Goal: Find specific page/section: Find specific page/section

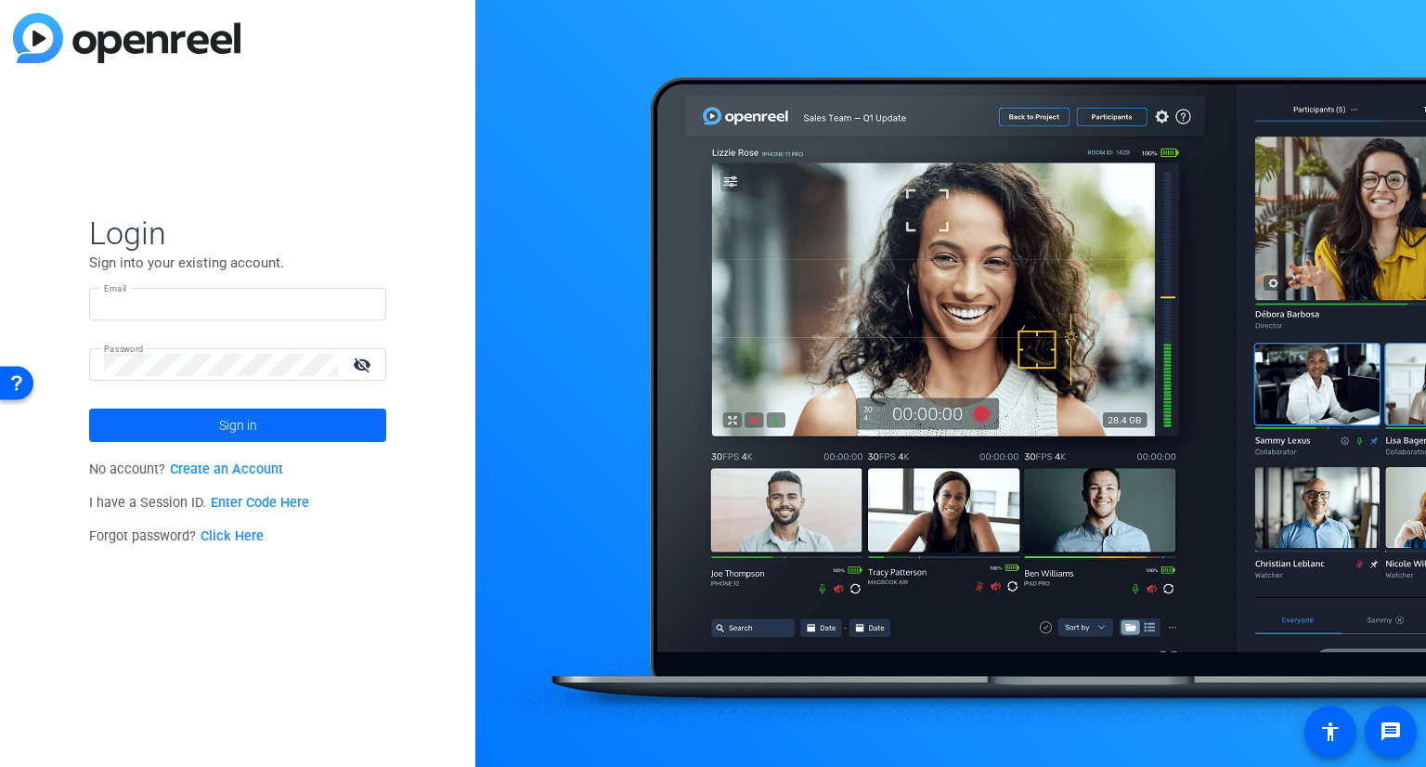
type input "[PERSON_NAME][EMAIL_ADDRESS][PERSON_NAME][DOMAIN_NAME]"
click at [214, 431] on span at bounding box center [237, 425] width 297 height 45
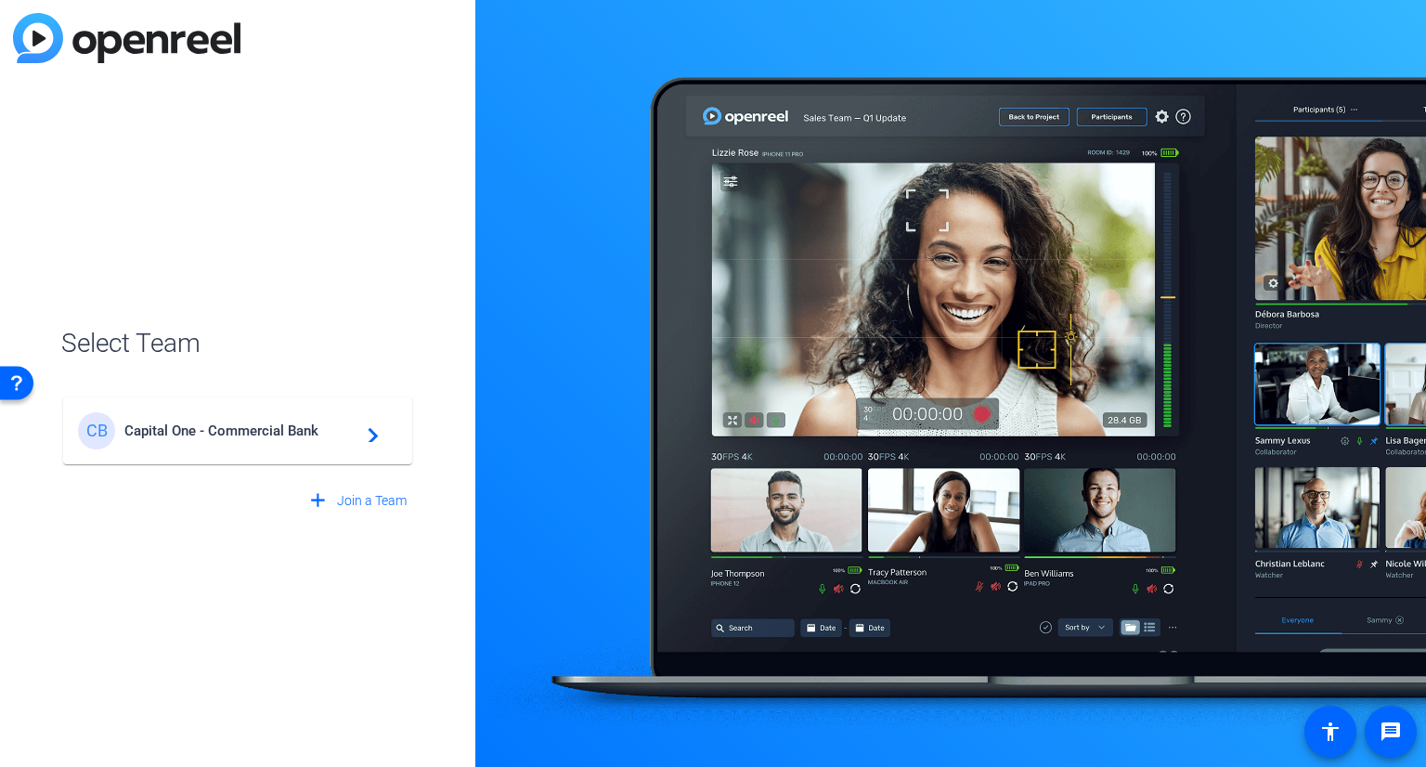
click at [331, 412] on div "CB Capital One - Commercial Bank navigate_next" at bounding box center [237, 430] width 319 height 37
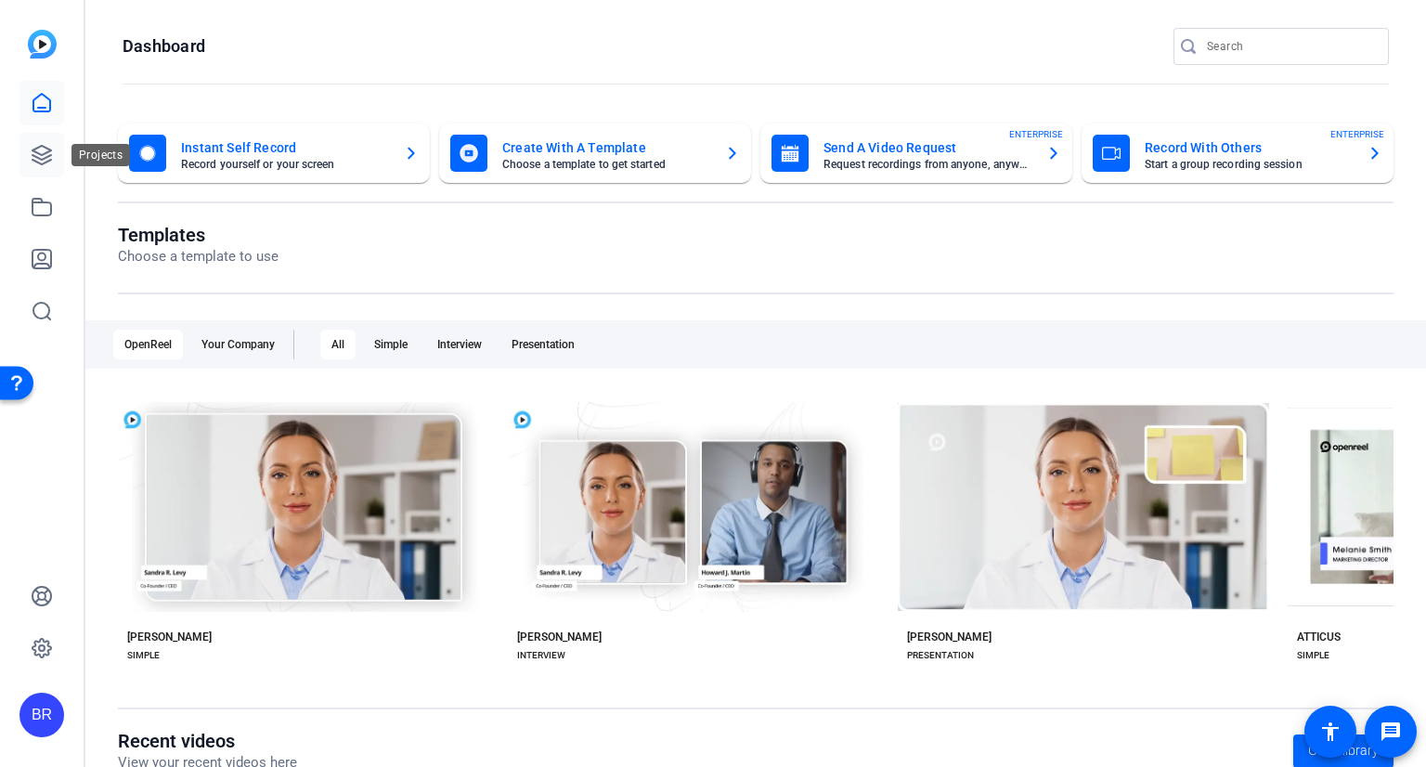
click at [38, 149] on icon at bounding box center [42, 155] width 22 height 22
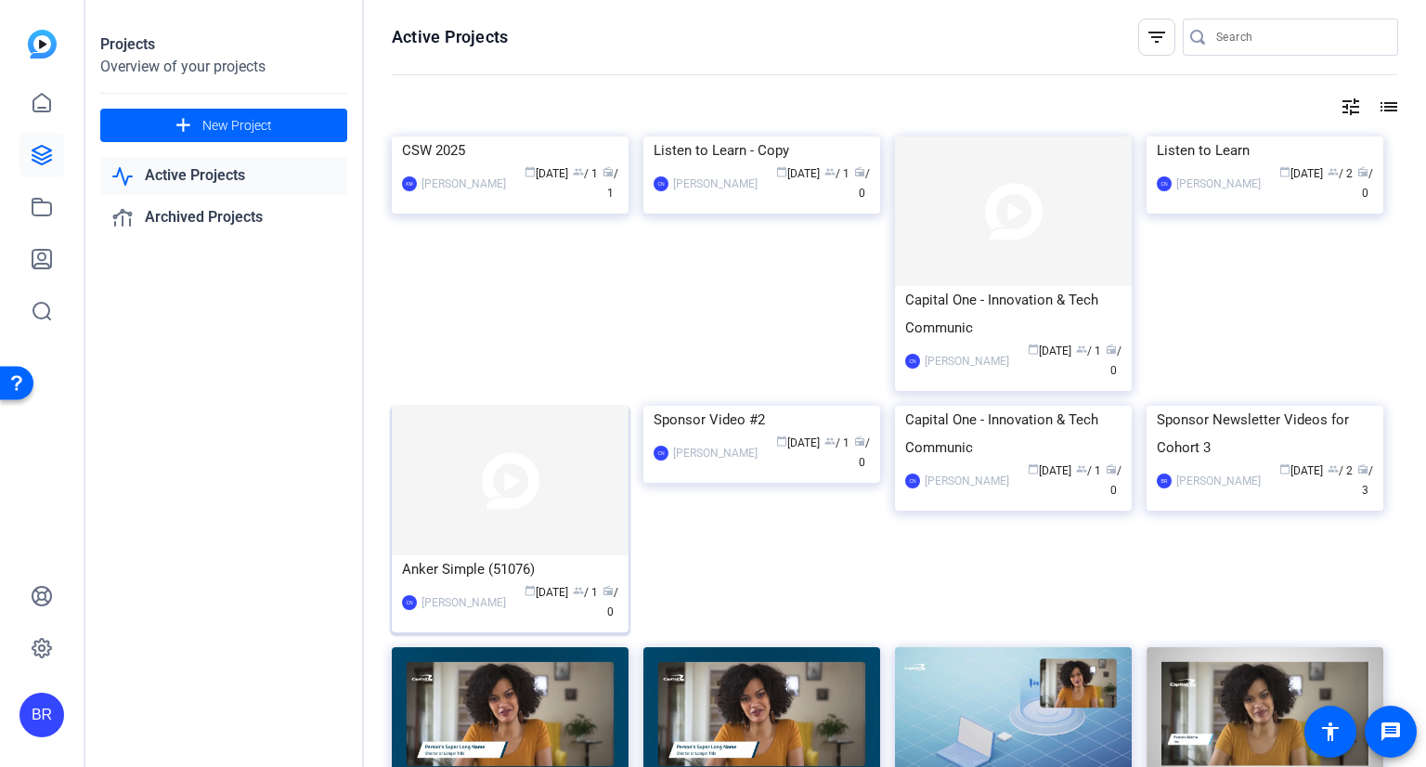
scroll to position [93, 0]
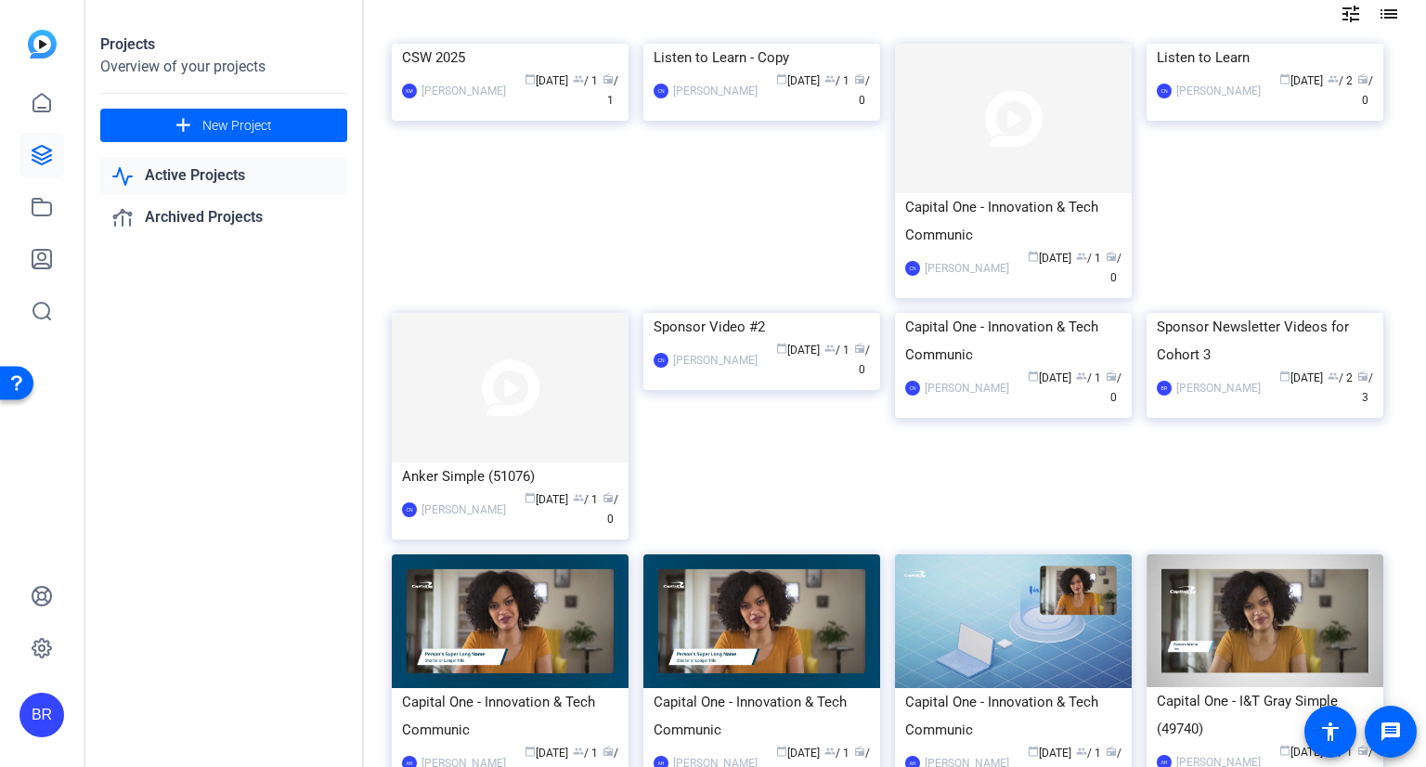
click at [197, 173] on link "Active Projects" at bounding box center [223, 176] width 247 height 38
click at [205, 172] on link "Active Projects" at bounding box center [223, 176] width 247 height 38
click at [214, 173] on link "Active Projects" at bounding box center [223, 176] width 247 height 38
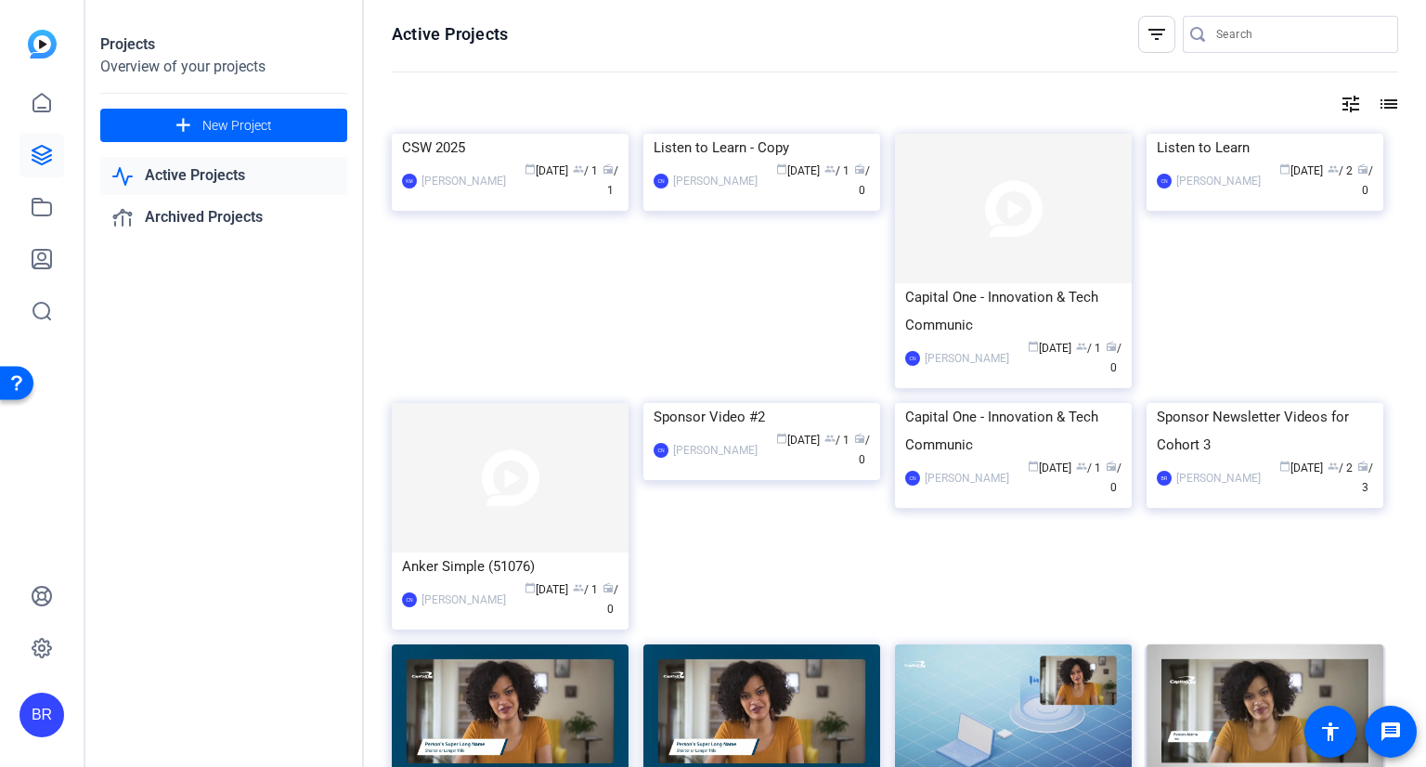
scroll to position [0, 0]
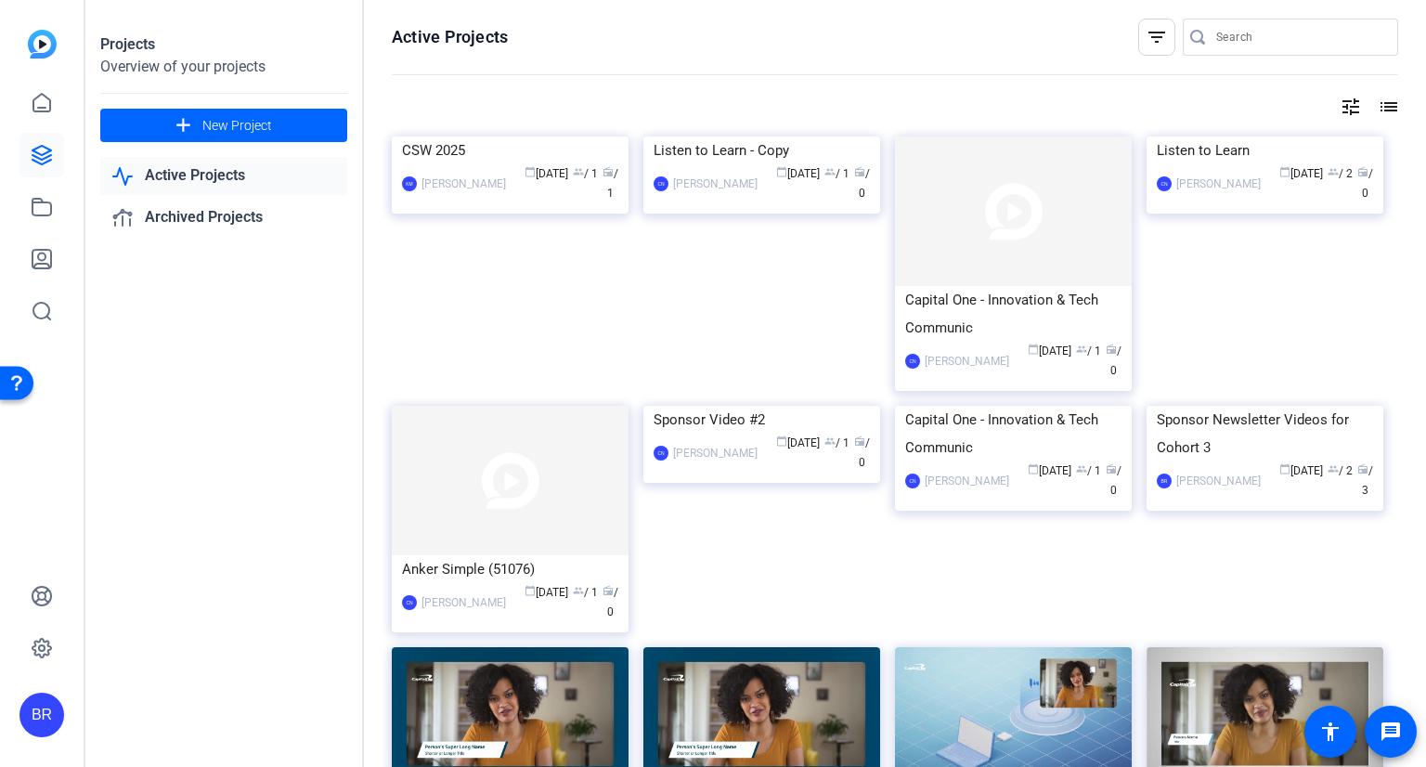
click at [1146, 43] on mat-icon "filter_list" at bounding box center [1157, 37] width 22 height 22
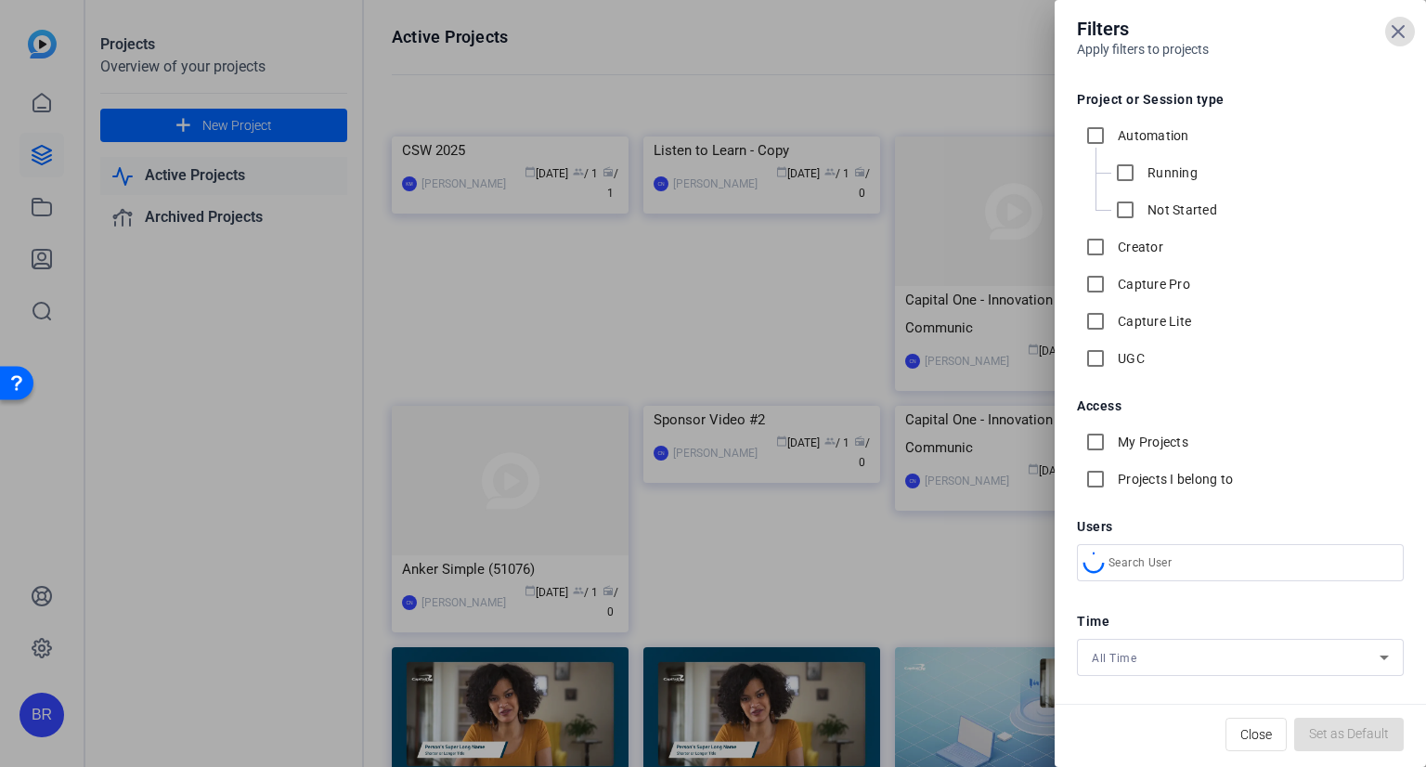
click at [922, 77] on div at bounding box center [713, 383] width 1426 height 767
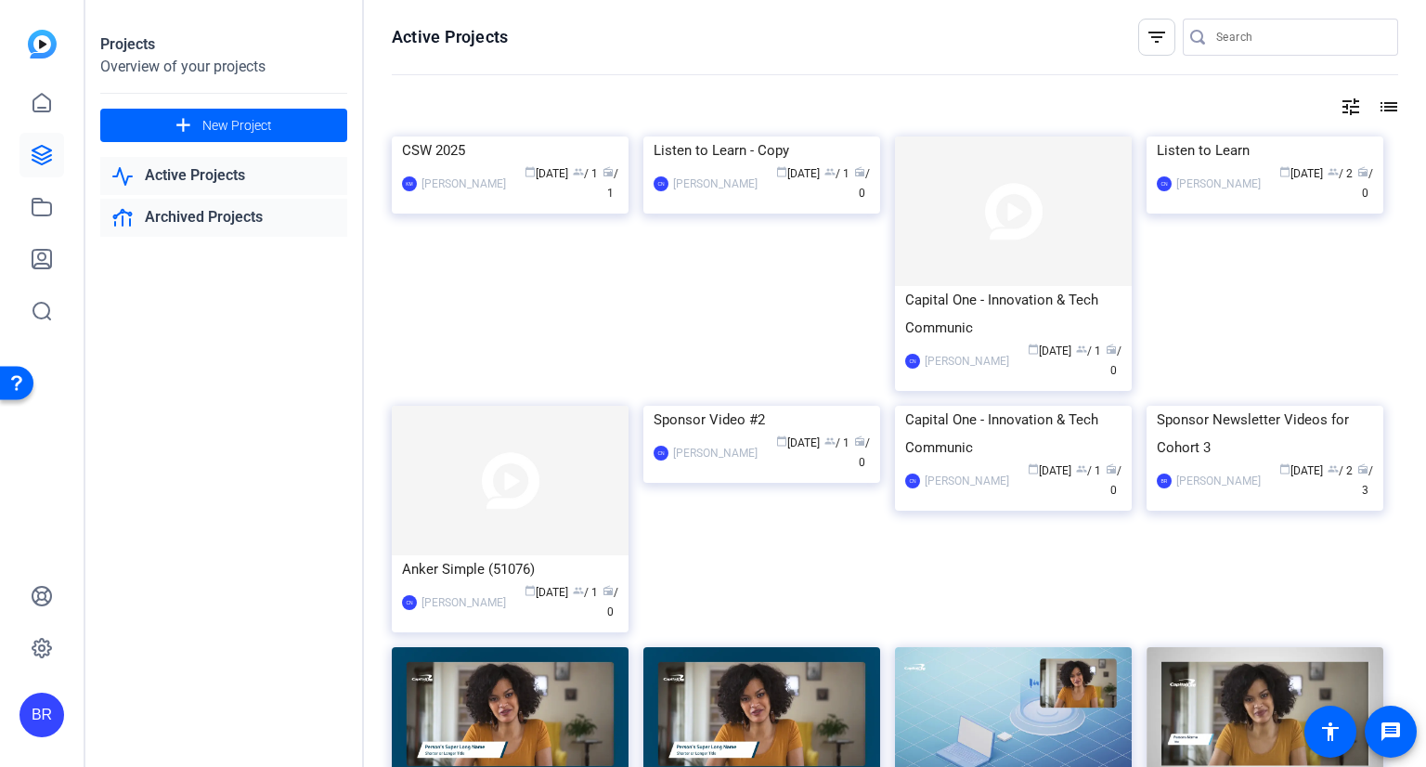
click at [141, 223] on link "Archived Projects" at bounding box center [223, 218] width 247 height 38
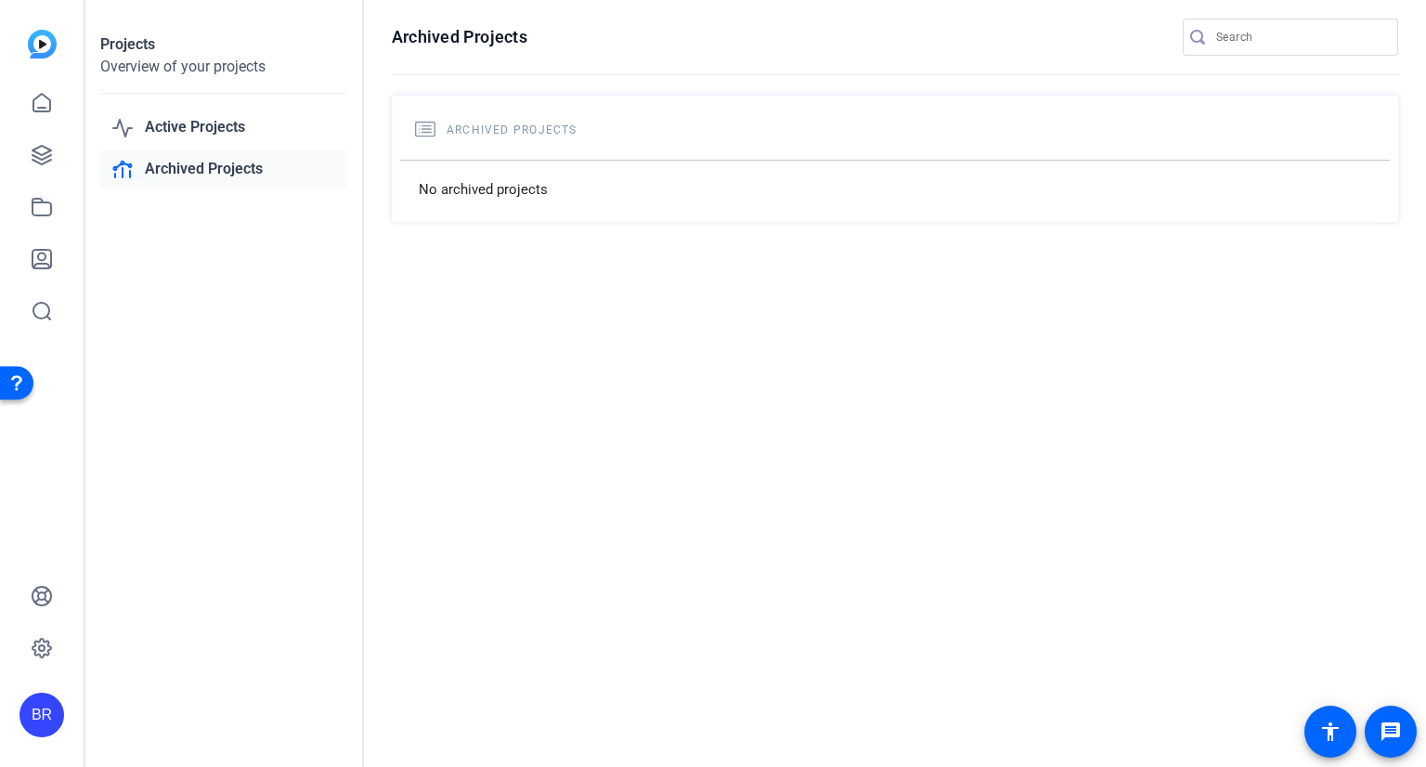
click at [207, 163] on link "Archived Projects" at bounding box center [223, 169] width 247 height 38
click at [204, 118] on link "Active Projects" at bounding box center [223, 128] width 247 height 38
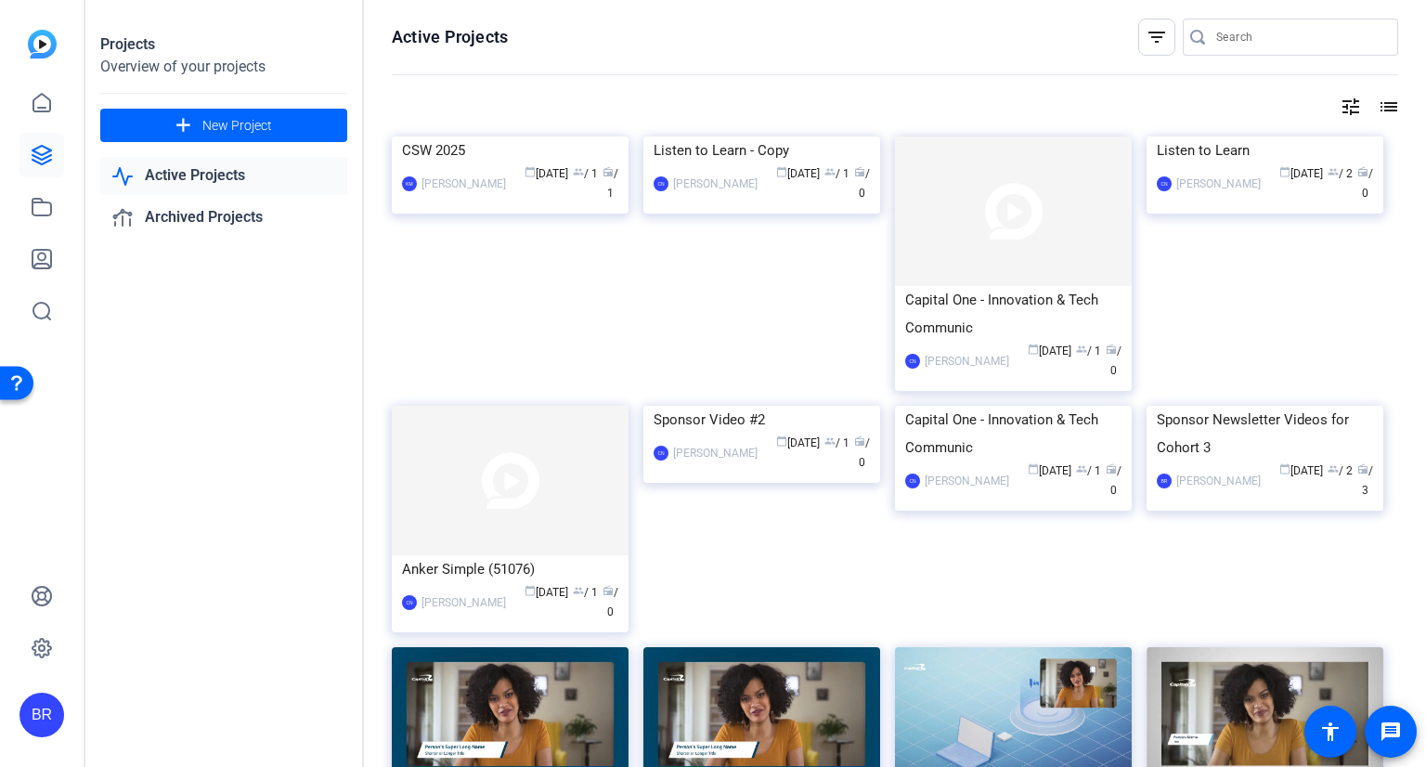
click at [208, 181] on link "Active Projects" at bounding box center [223, 176] width 247 height 38
click at [208, 173] on link "Active Projects" at bounding box center [223, 176] width 247 height 38
click at [214, 179] on link "Active Projects" at bounding box center [223, 176] width 247 height 38
click at [43, 97] on icon at bounding box center [42, 103] width 22 height 22
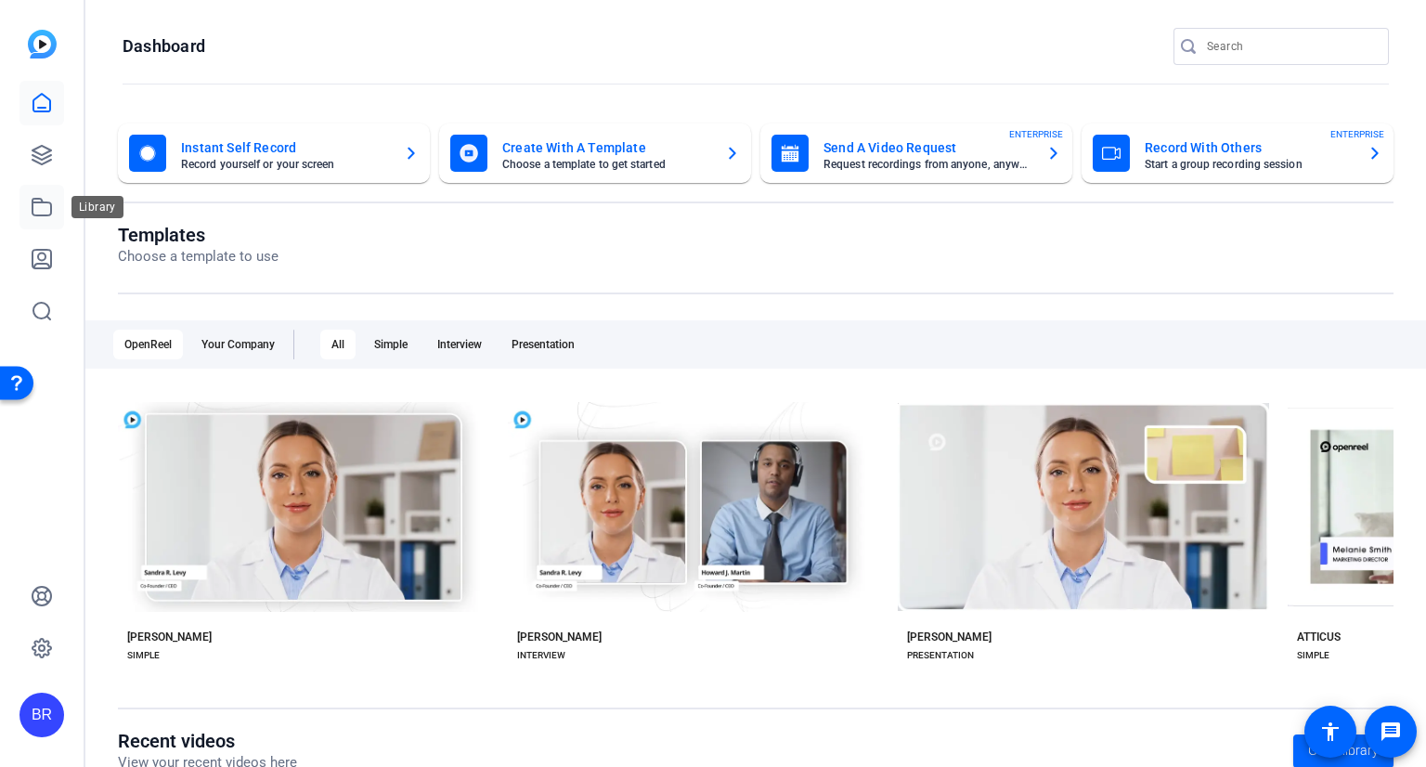
click at [34, 212] on icon at bounding box center [42, 207] width 22 height 22
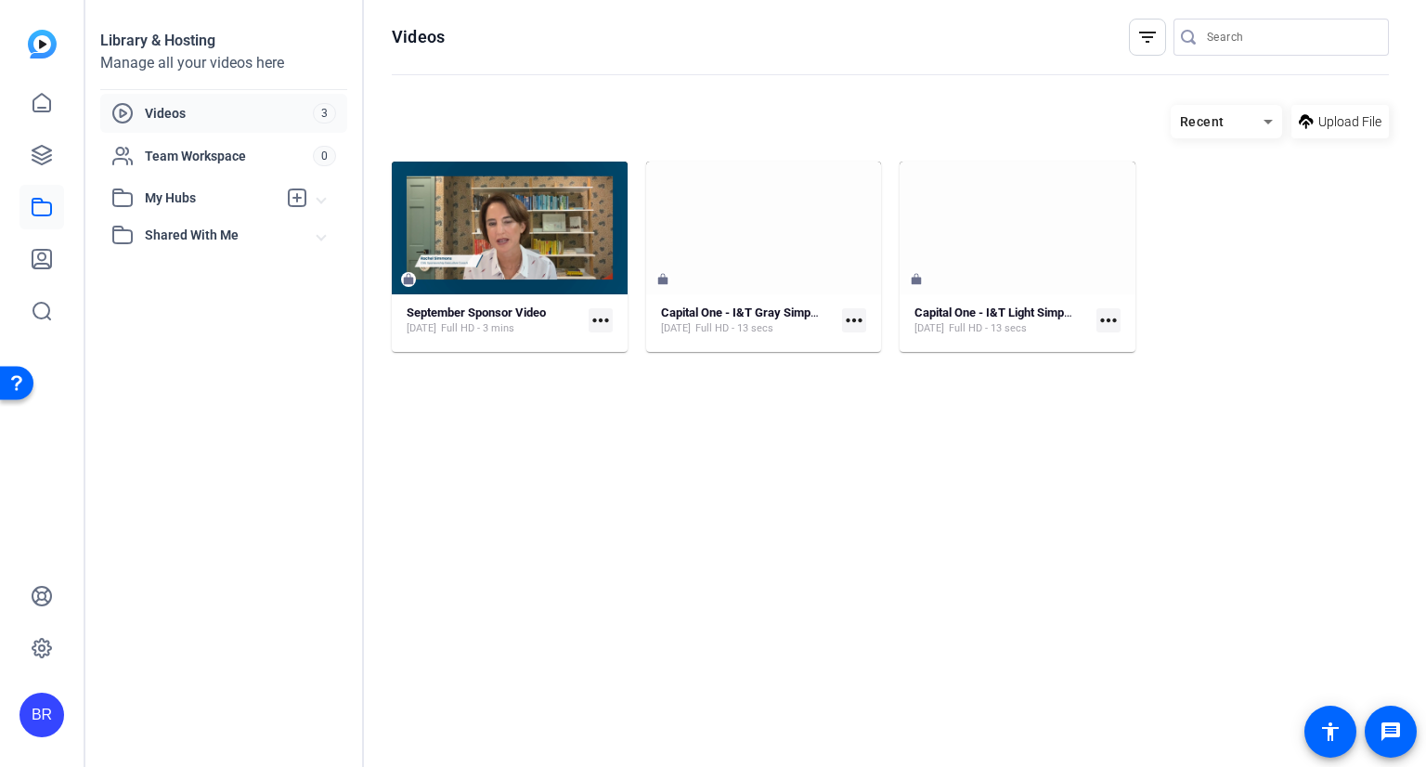
click at [186, 110] on span "Videos" at bounding box center [229, 113] width 168 height 19
click at [201, 104] on span "Videos" at bounding box center [229, 113] width 168 height 19
click at [207, 194] on span "My Hubs" at bounding box center [211, 197] width 132 height 19
click at [201, 213] on mat-expansion-panel-header "My Hubs" at bounding box center [223, 197] width 247 height 37
click at [192, 120] on span "Videos" at bounding box center [229, 113] width 168 height 19
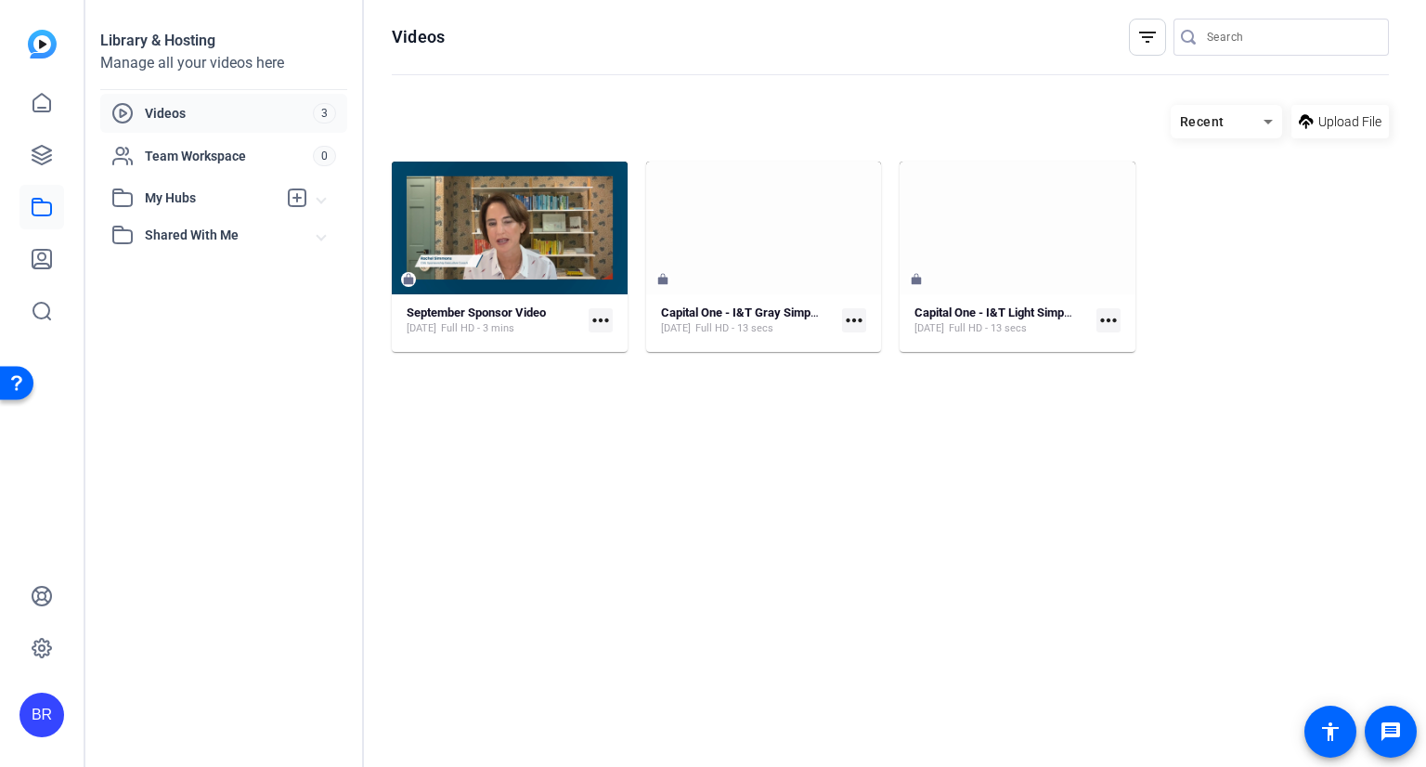
click at [192, 109] on span "Videos" at bounding box center [229, 113] width 168 height 19
click at [42, 149] on icon at bounding box center [42, 155] width 22 height 22
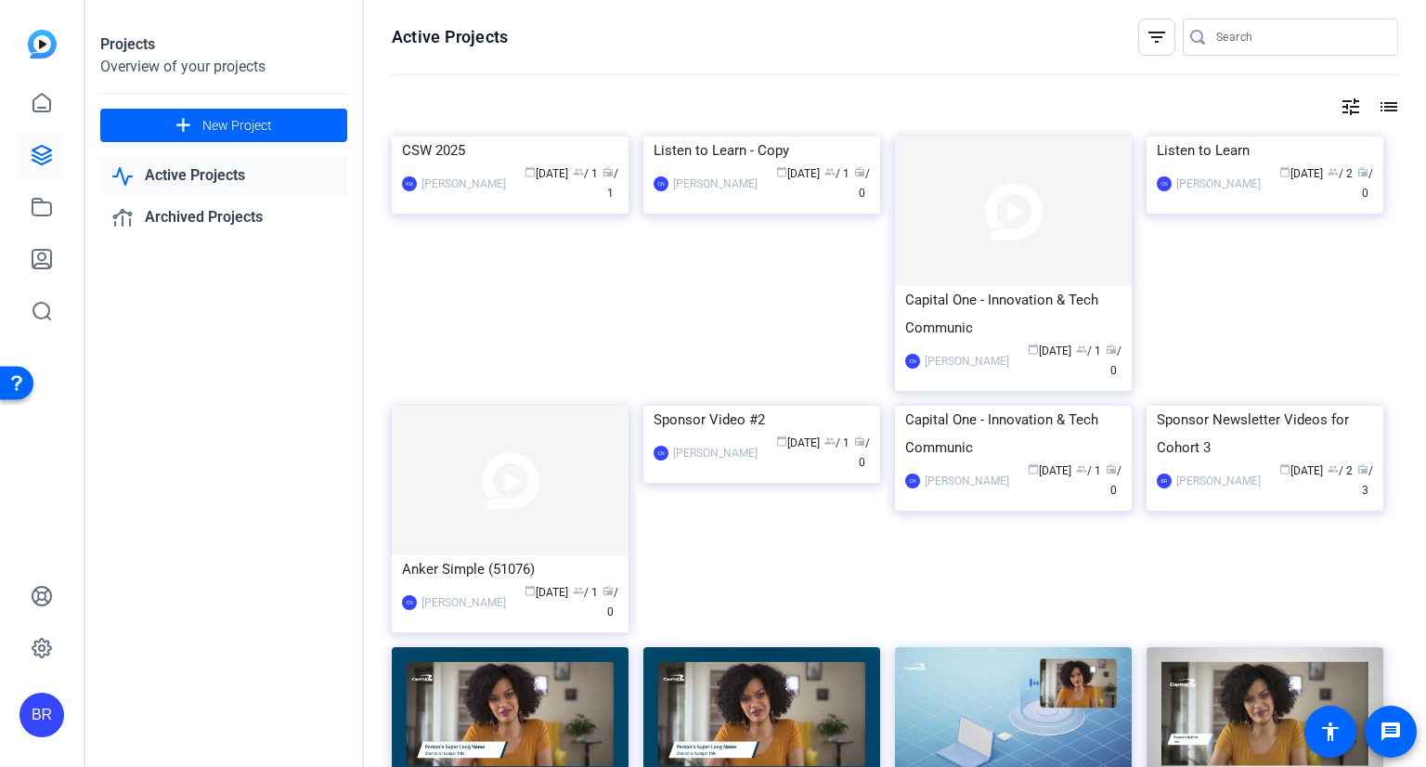
click at [206, 169] on link "Active Projects" at bounding box center [223, 176] width 247 height 38
click at [1295, 28] on input "Search" at bounding box center [1299, 37] width 167 height 22
type input "october"
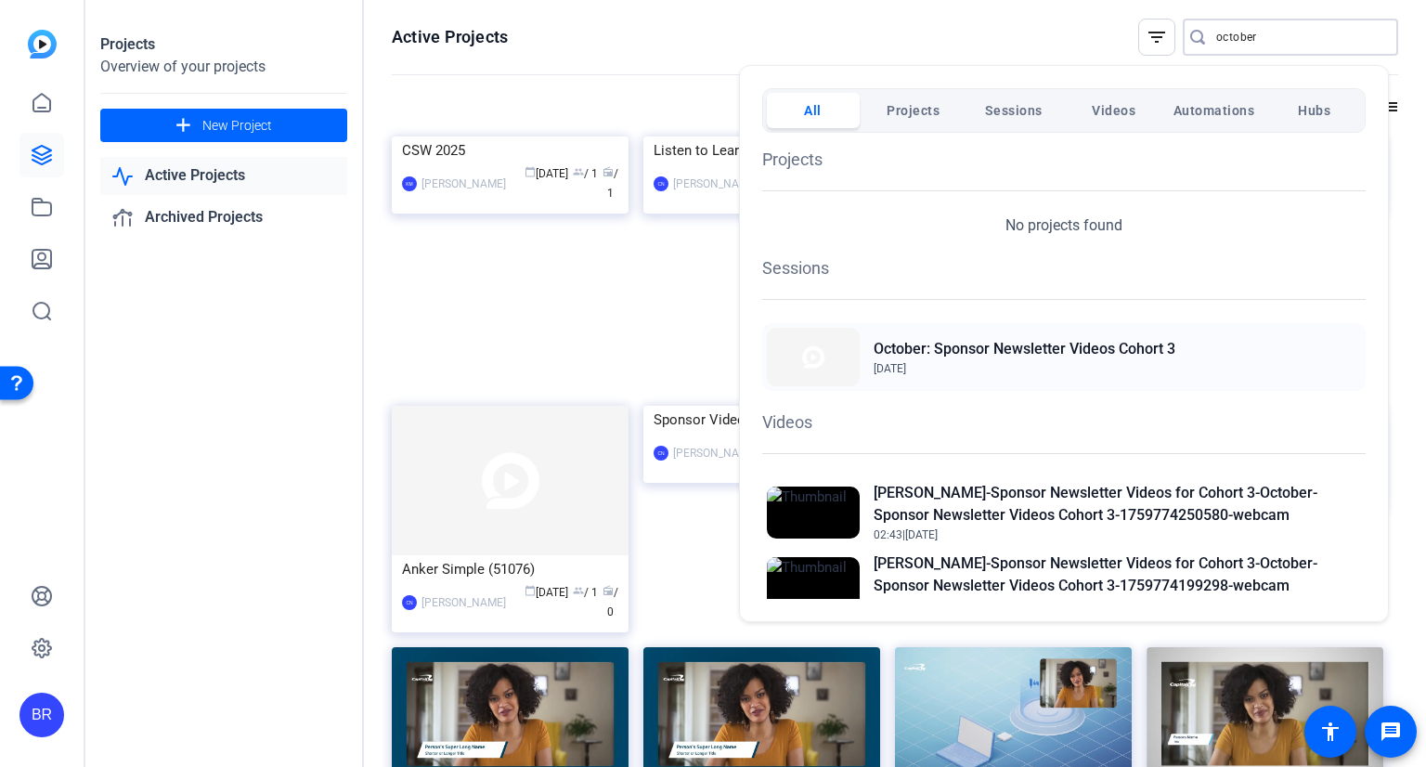
click at [1071, 357] on h2 "October: Sponsor Newsletter Videos Cohort 3" at bounding box center [1025, 349] width 302 height 22
click at [911, 114] on span "Projects" at bounding box center [913, 110] width 53 height 33
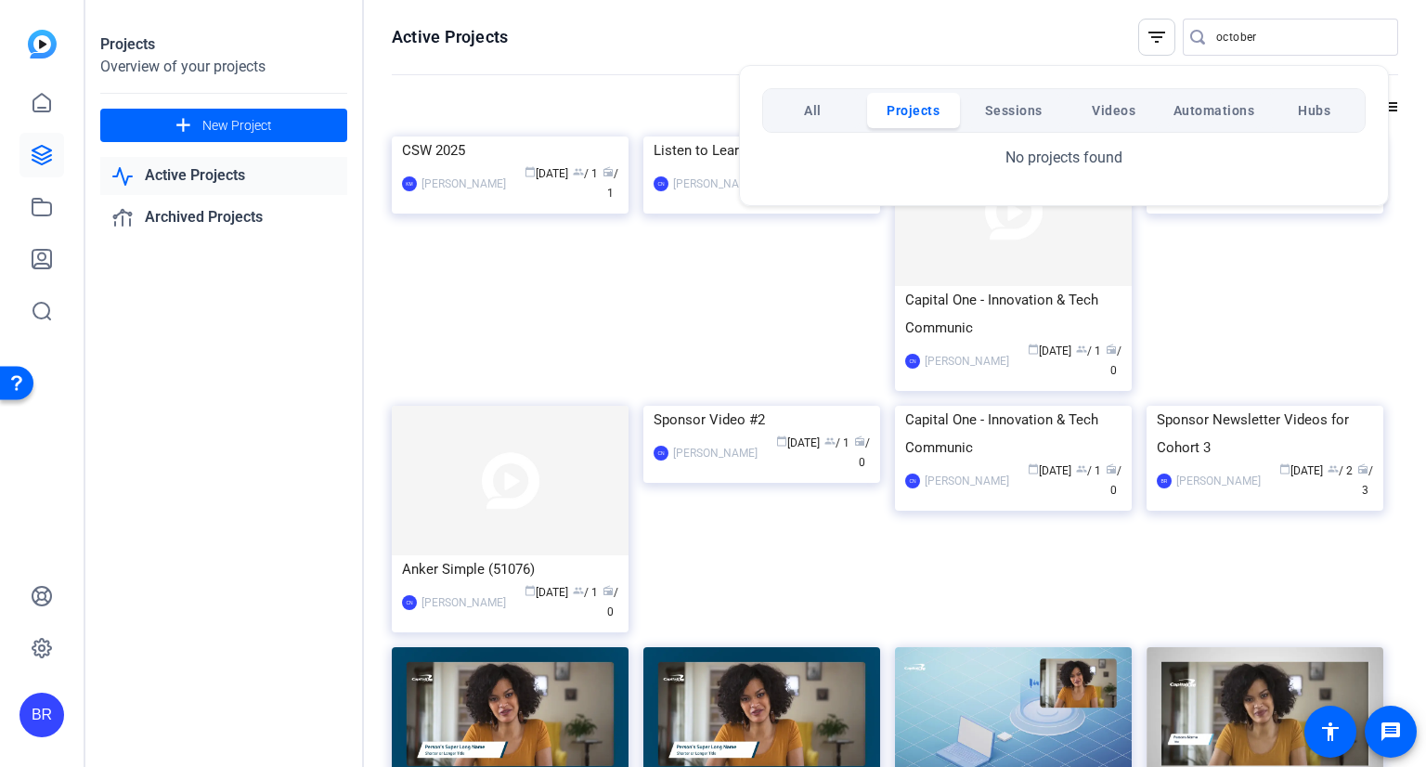
click at [989, 41] on div at bounding box center [713, 383] width 1426 height 767
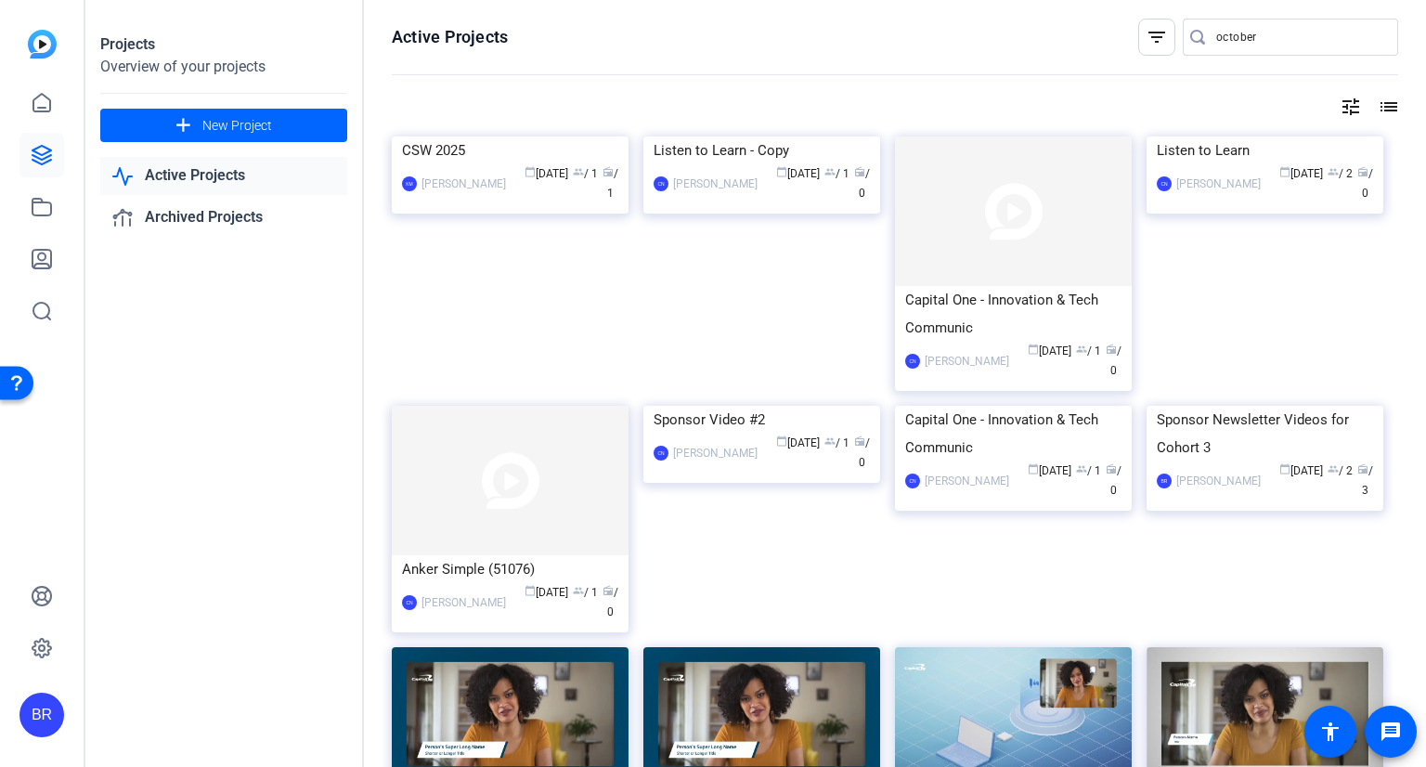
click at [266, 390] on div "Projects Overview of your projects add New Project Active Projects Archived Pro…" at bounding box center [224, 383] width 279 height 767
click at [1208, 461] on div "Sponsor Newsletter Videos for Cohort 3" at bounding box center [1265, 434] width 216 height 56
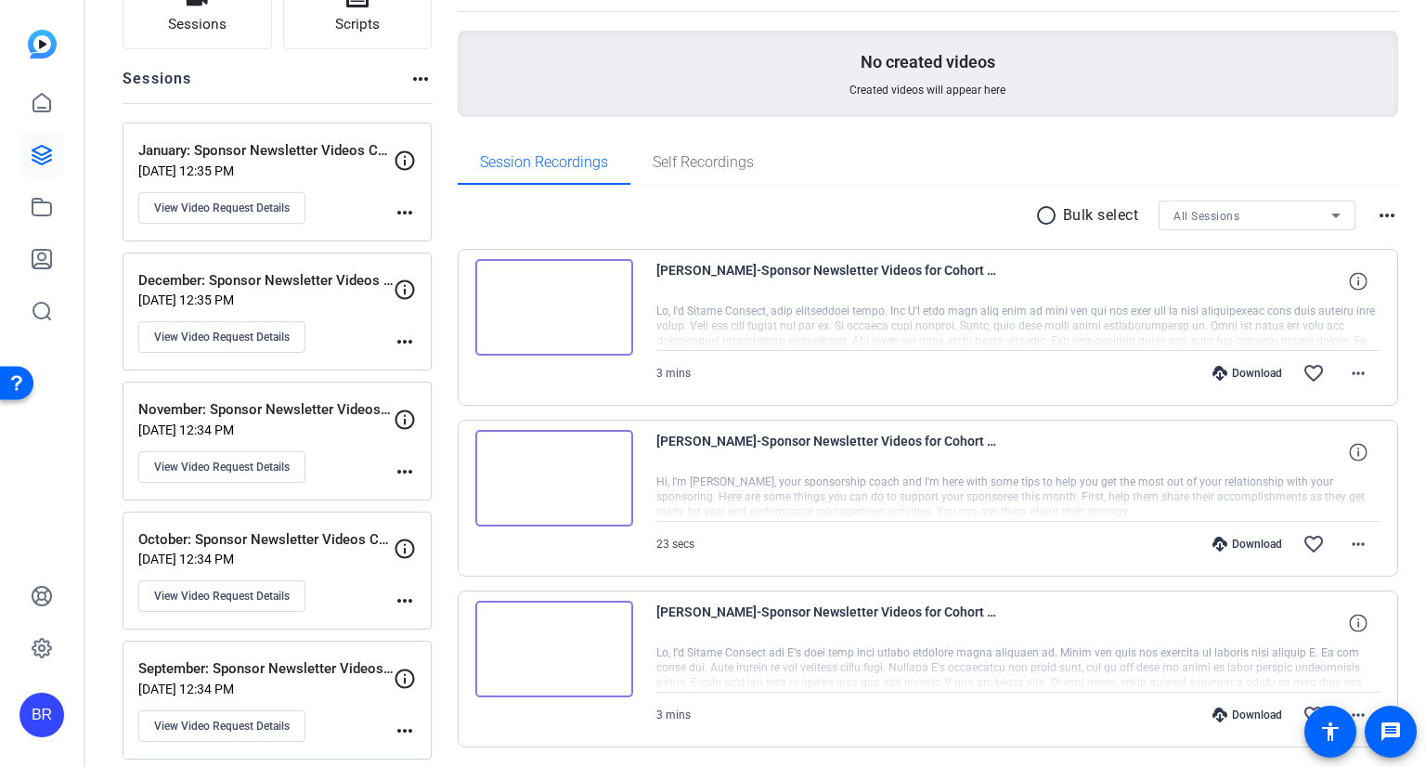
scroll to position [114, 0]
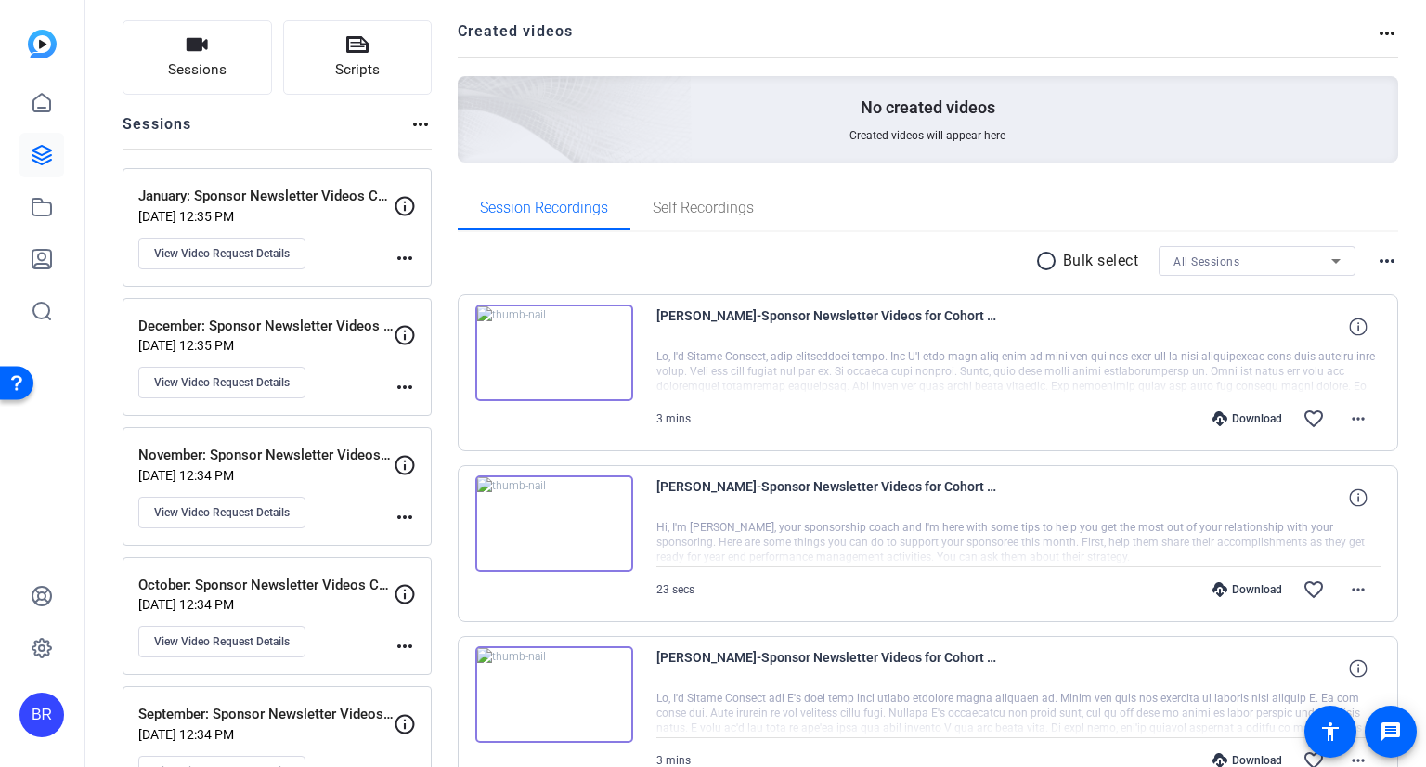
click at [408, 643] on mat-icon "more_horiz" at bounding box center [405, 646] width 22 height 22
click at [403, 645] on div at bounding box center [713, 383] width 1426 height 767
click at [401, 584] on icon at bounding box center [405, 594] width 22 height 22
click at [1376, 30] on mat-icon "more_horiz" at bounding box center [1387, 33] width 22 height 22
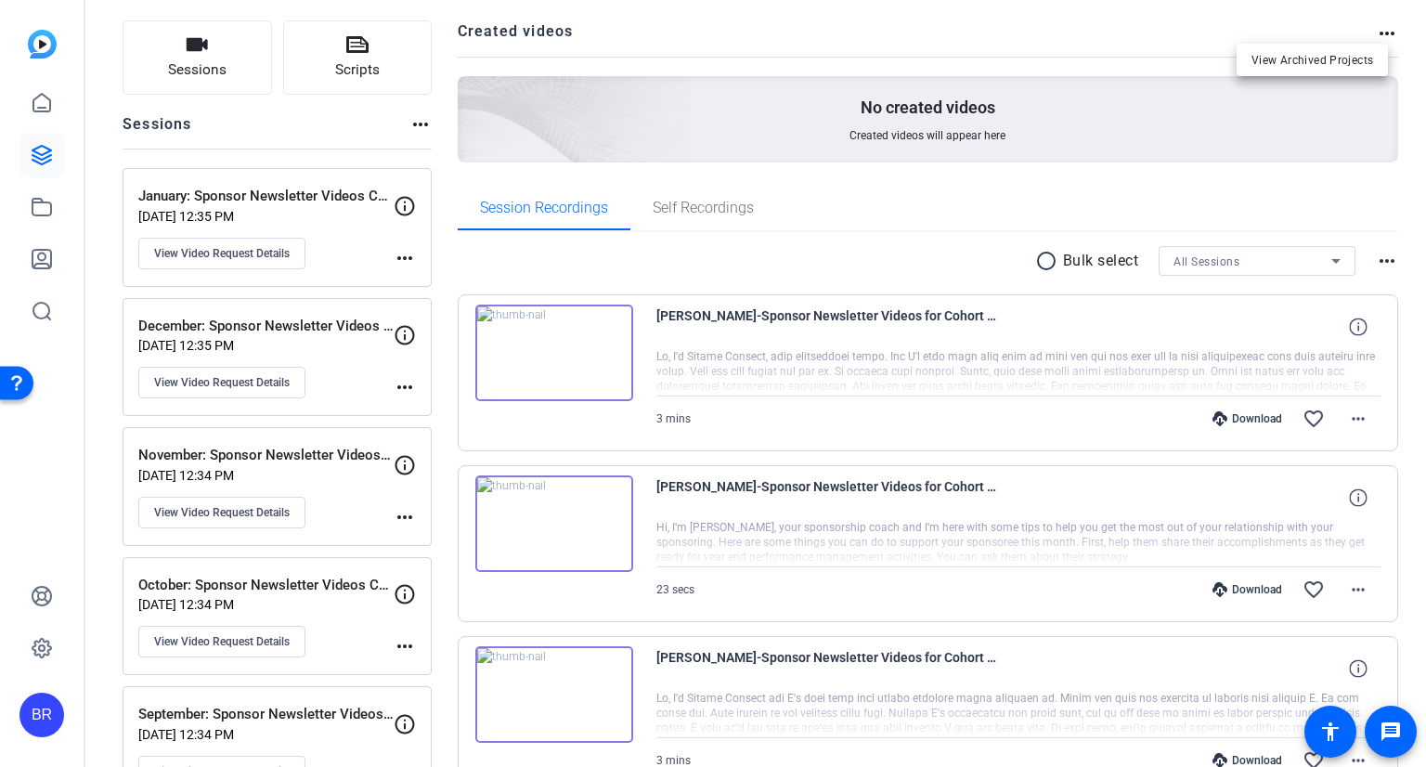
click at [465, 283] on div at bounding box center [713, 383] width 1426 height 767
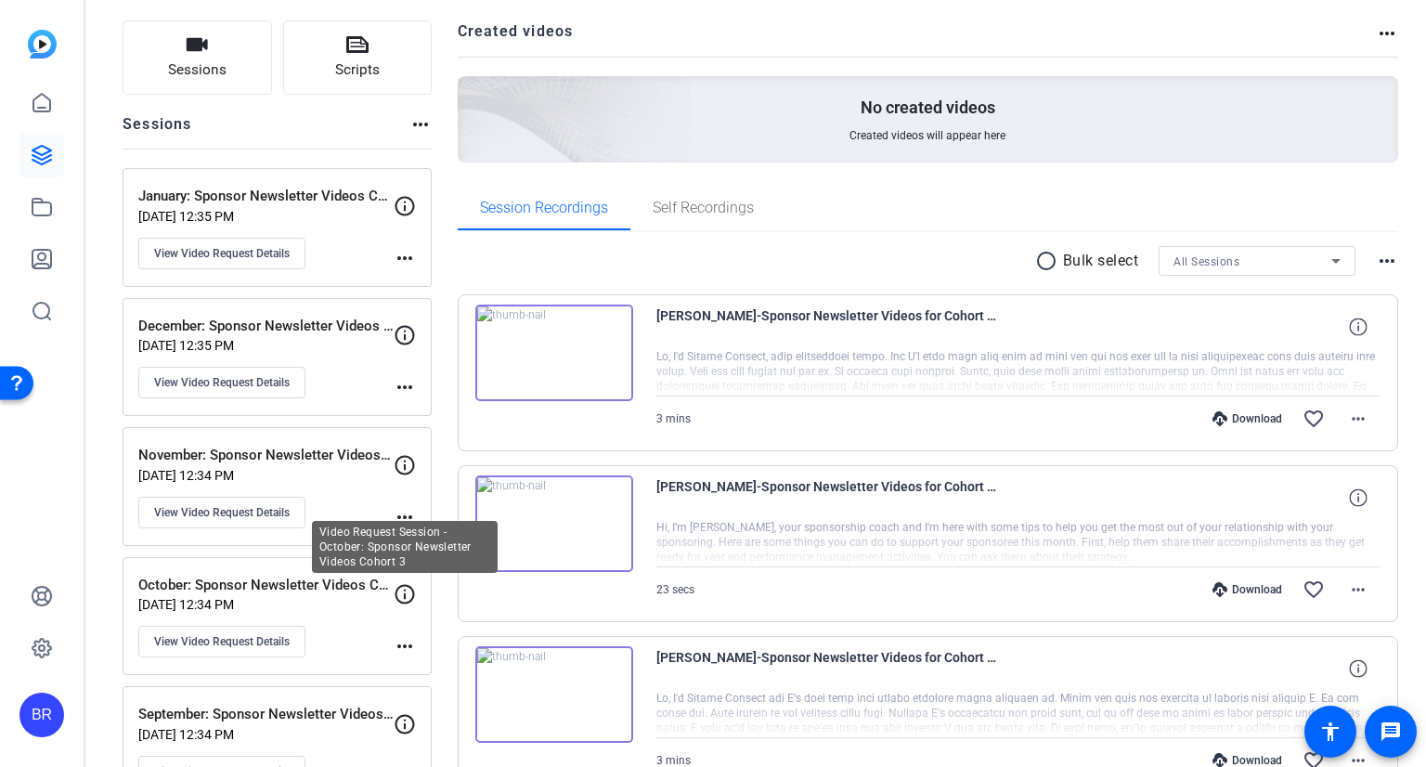
click at [400, 590] on icon at bounding box center [405, 594] width 22 height 22
click at [407, 643] on mat-icon "more_horiz" at bounding box center [405, 646] width 22 height 22
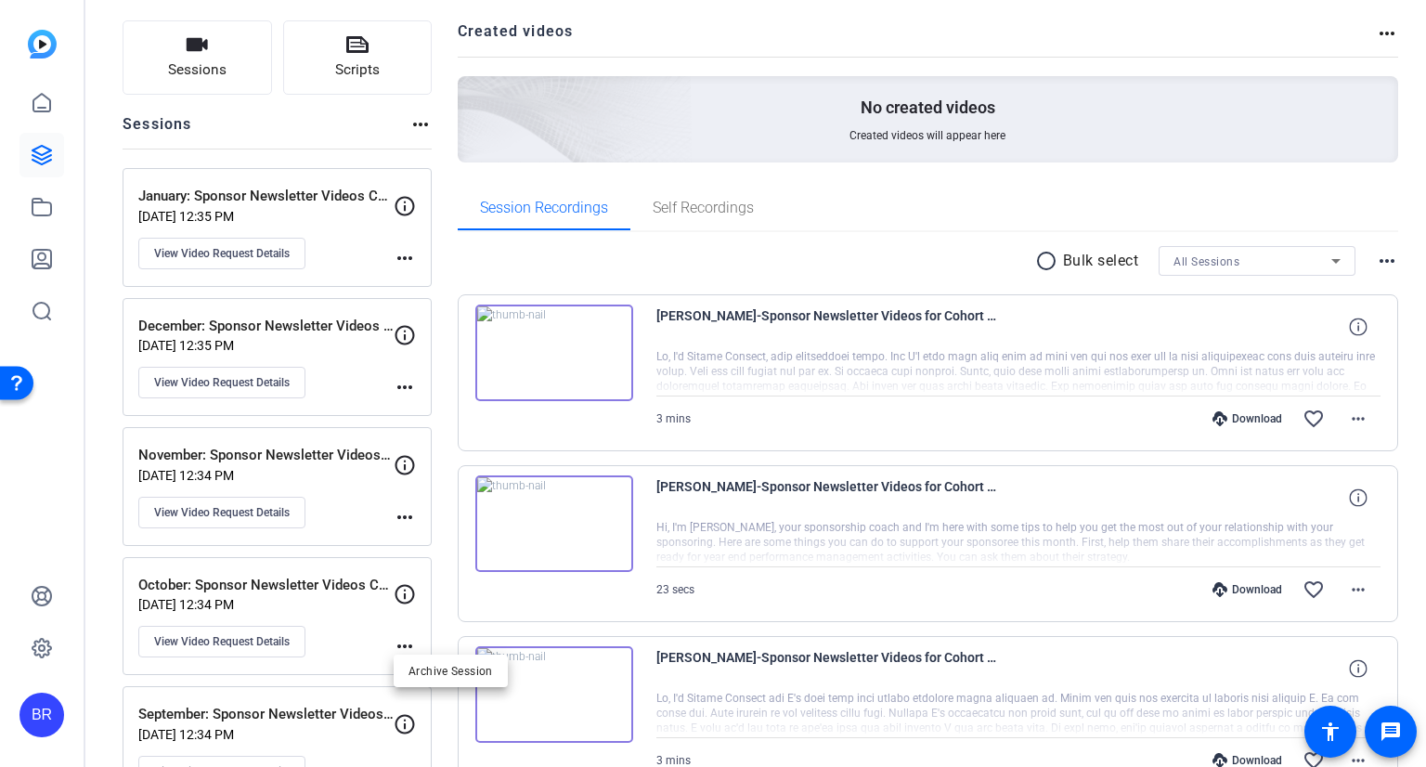
click at [339, 579] on div at bounding box center [713, 383] width 1426 height 767
click at [267, 626] on button "View Video Request Details" at bounding box center [221, 642] width 167 height 32
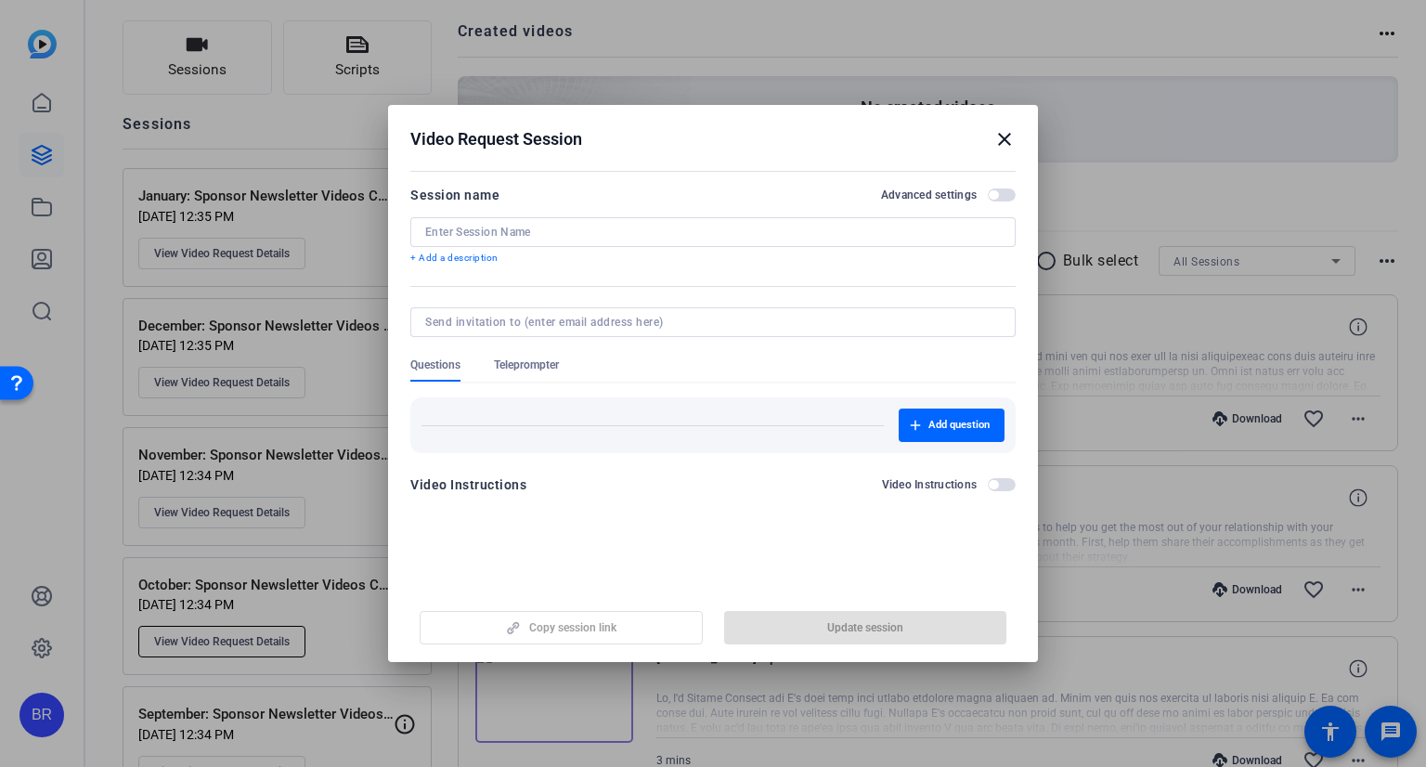
type input "October: Sponsor Newsletter Videos Cohort 3"
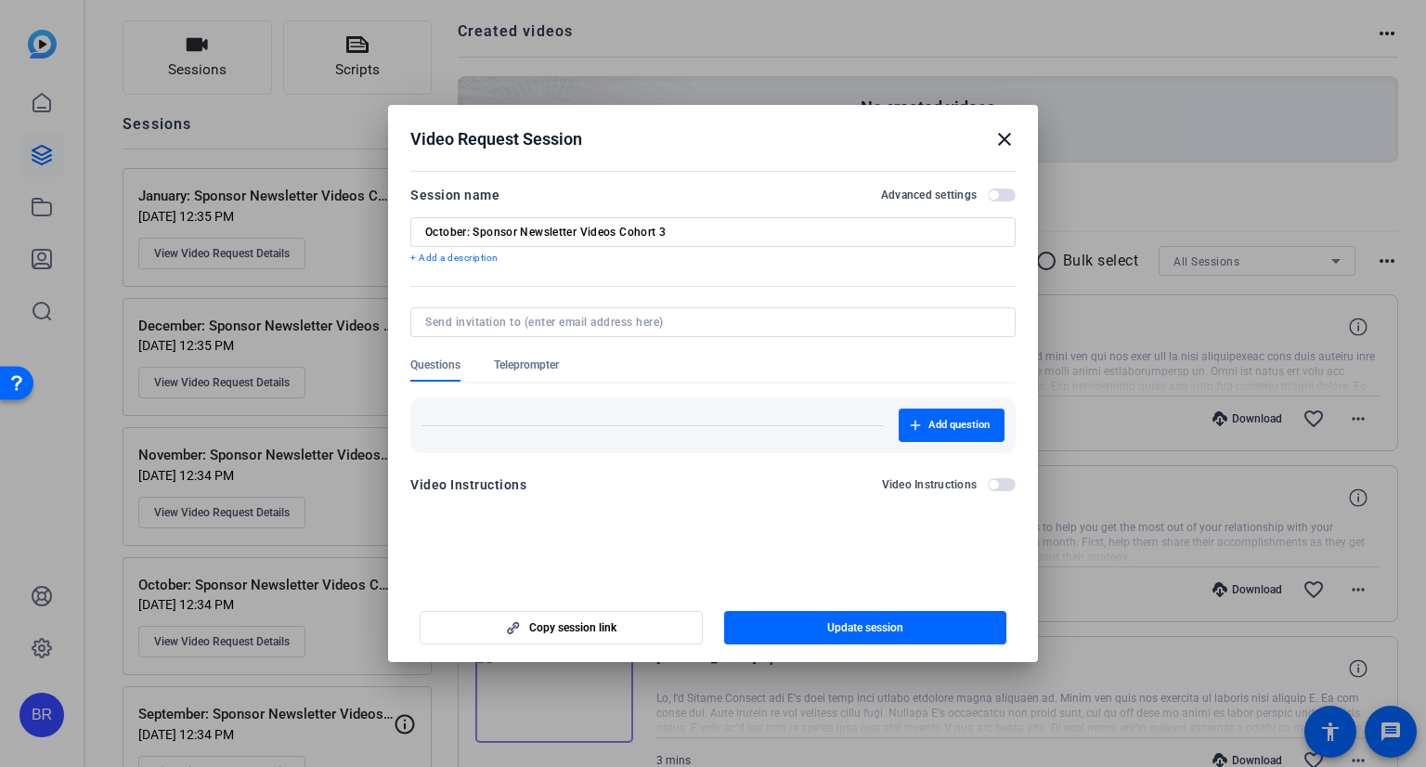
click at [1032, 124] on h2 "Video Request Session close" at bounding box center [713, 135] width 650 height 60
click at [1014, 126] on h2 "Video Request Session close" at bounding box center [713, 135] width 650 height 60
drag, startPoint x: 1017, startPoint y: 129, endPoint x: 996, endPoint y: 136, distance: 22.6
click at [1017, 131] on h2 "Video Request Session close" at bounding box center [713, 135] width 650 height 60
click at [995, 137] on mat-icon "close" at bounding box center [1004, 139] width 22 height 22
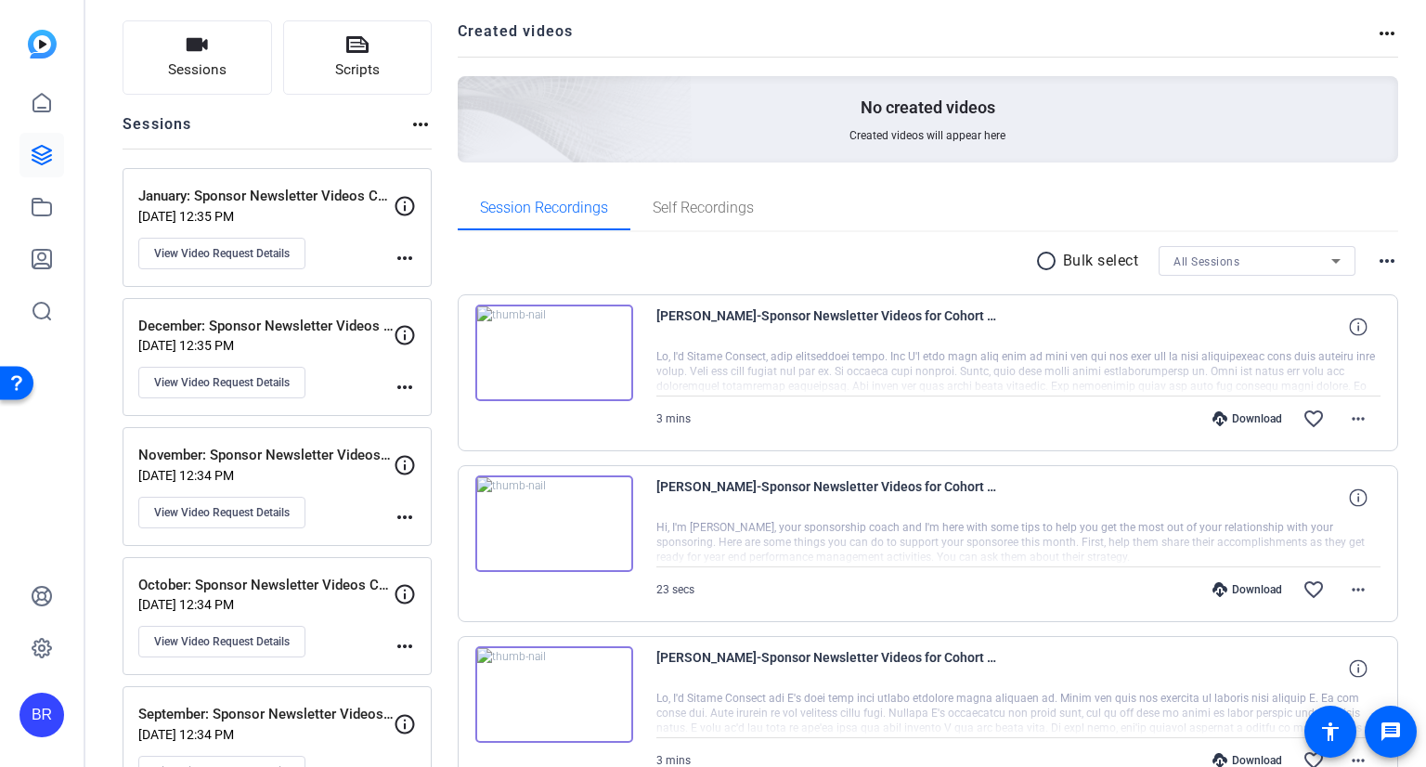
scroll to position [207, 0]
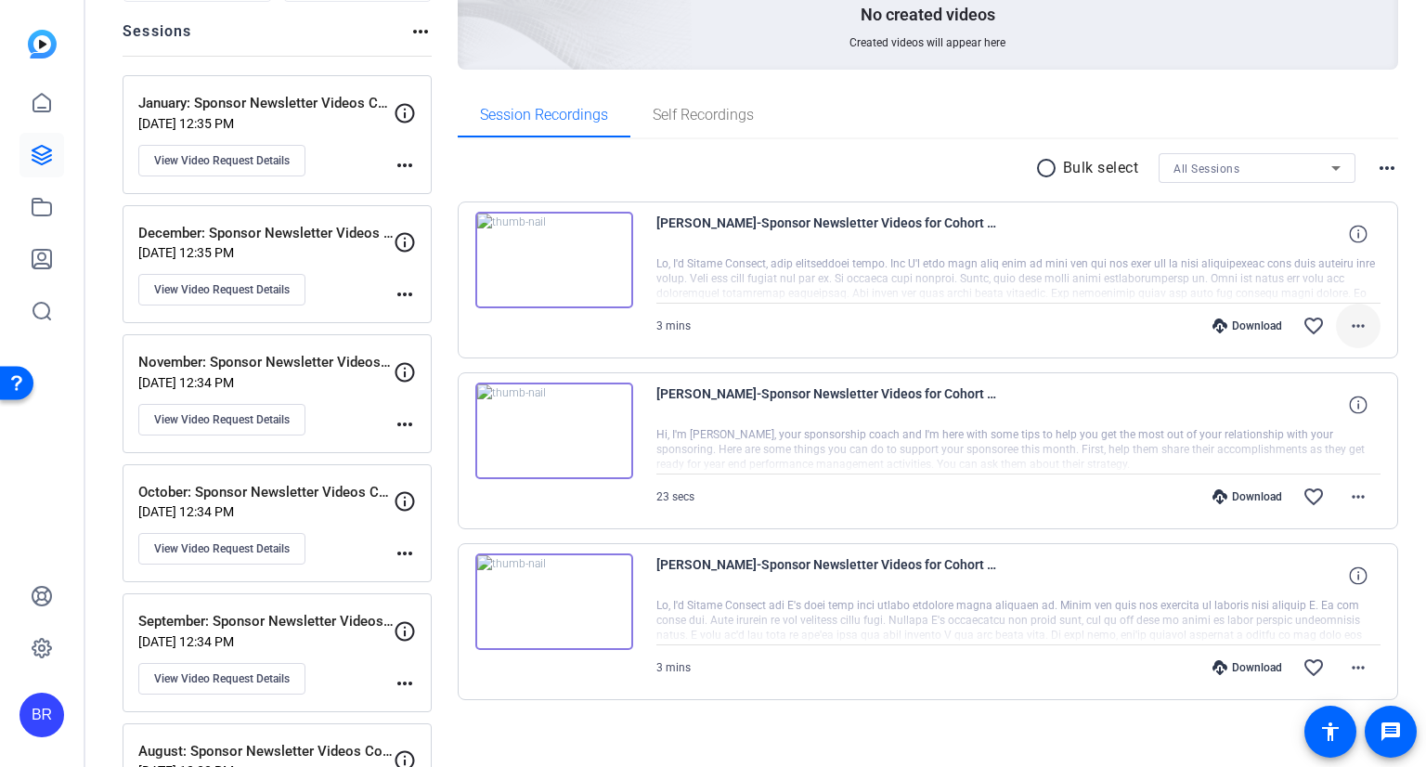
click at [1354, 326] on mat-icon "more_horiz" at bounding box center [1358, 326] width 22 height 22
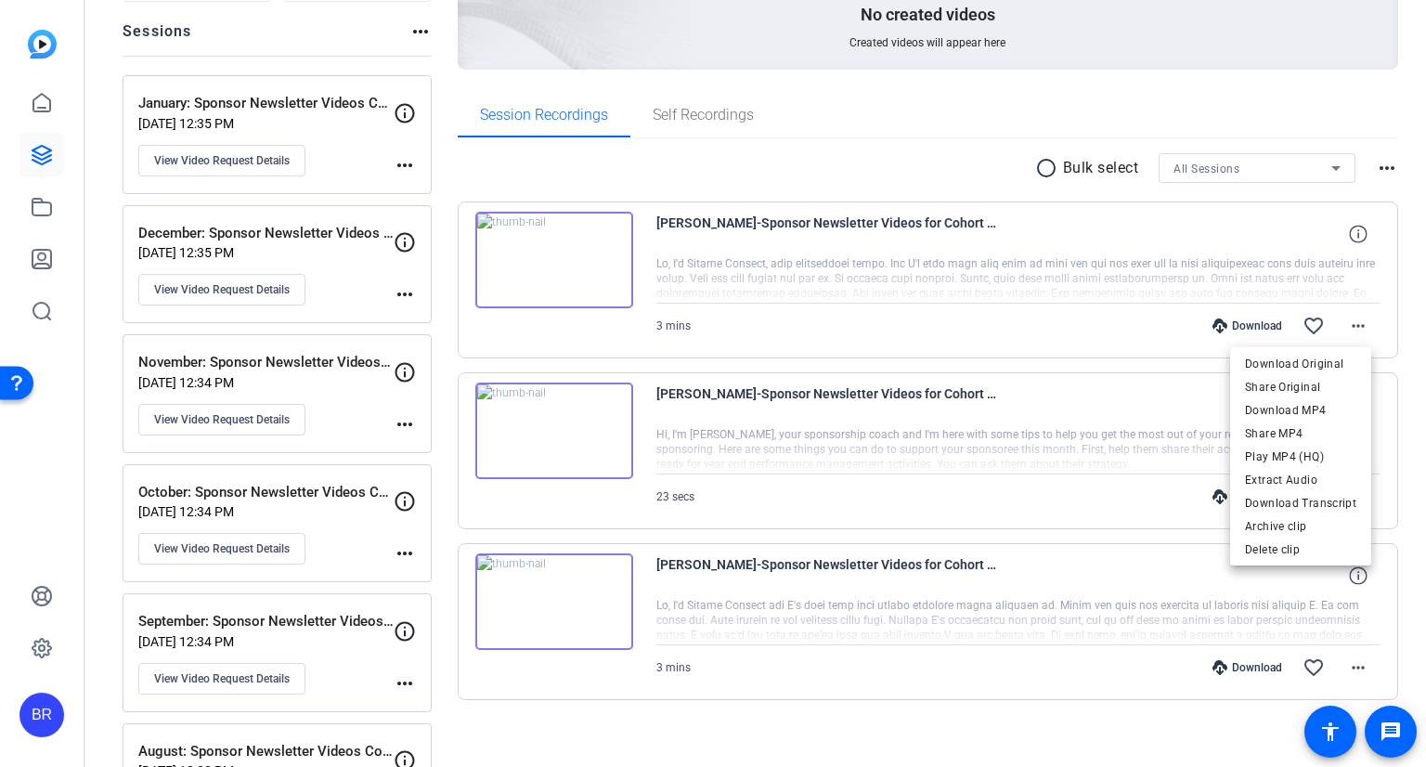
click at [466, 163] on div at bounding box center [713, 383] width 1426 height 767
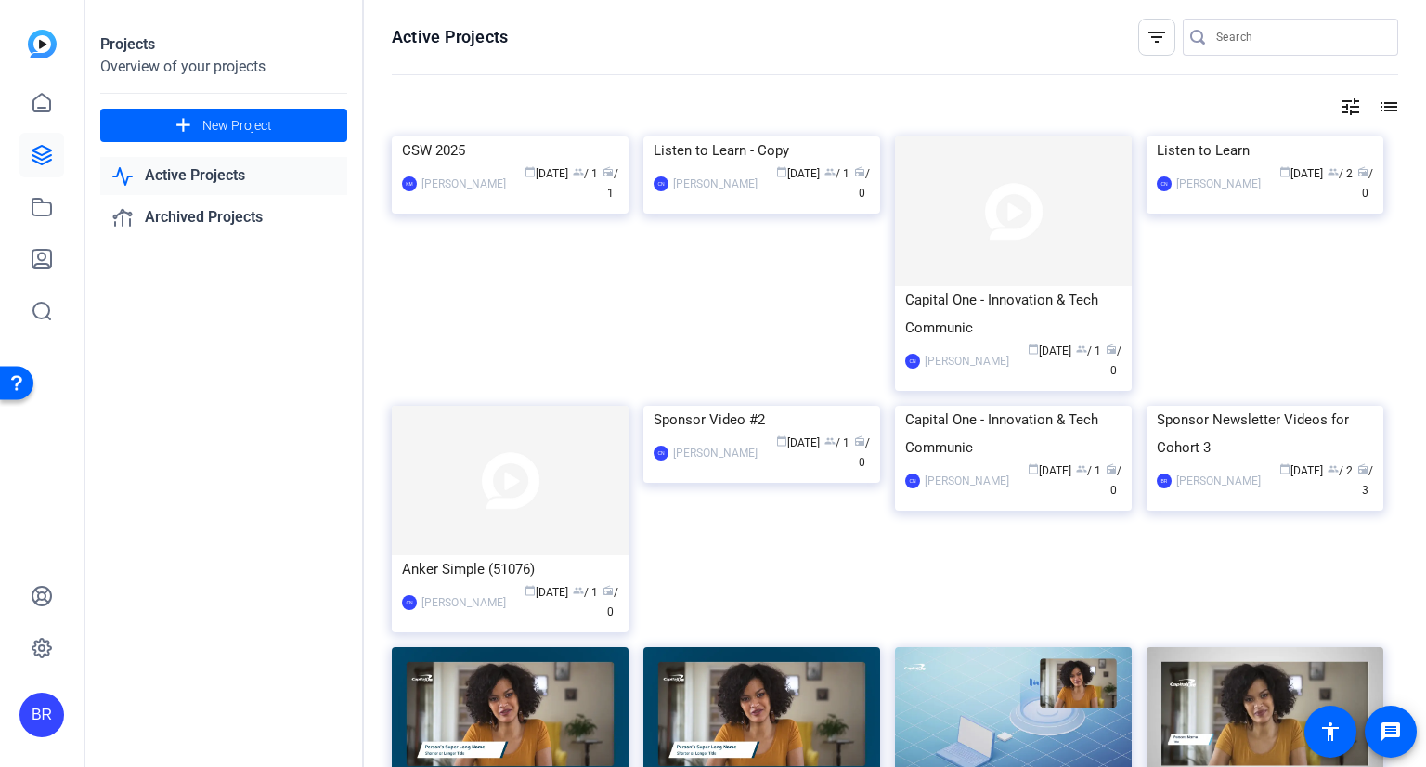
click at [204, 168] on link "Active Projects" at bounding box center [223, 176] width 247 height 38
drag, startPoint x: 1298, startPoint y: 558, endPoint x: 1318, endPoint y: 548, distance: 22.8
click at [1318, 461] on div "Sponsor Newsletter Videos for Cohort 3" at bounding box center [1265, 434] width 216 height 56
